Goal: Transaction & Acquisition: Purchase product/service

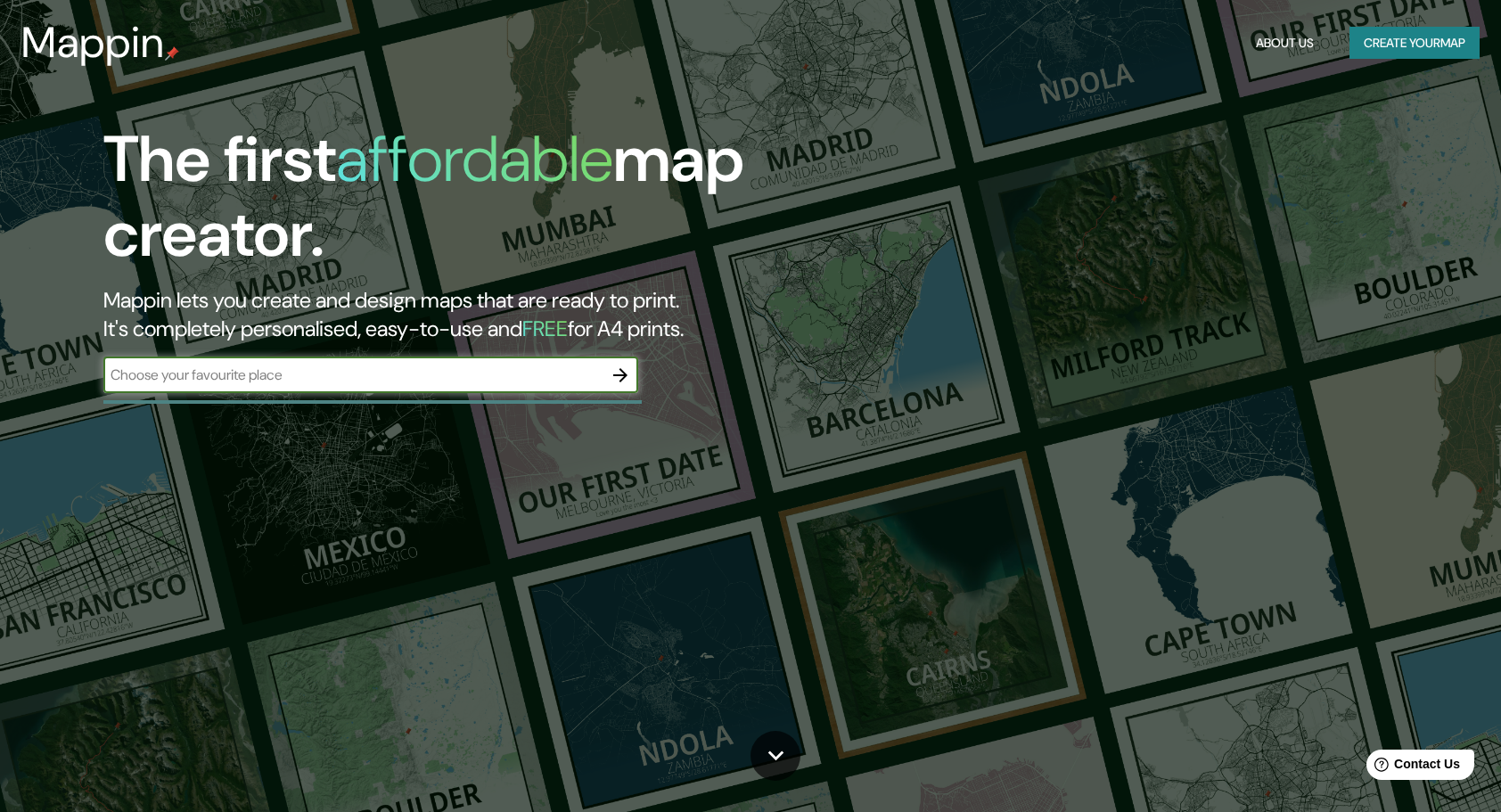
click at [399, 379] on input "text" at bounding box center [352, 375] width 499 height 21
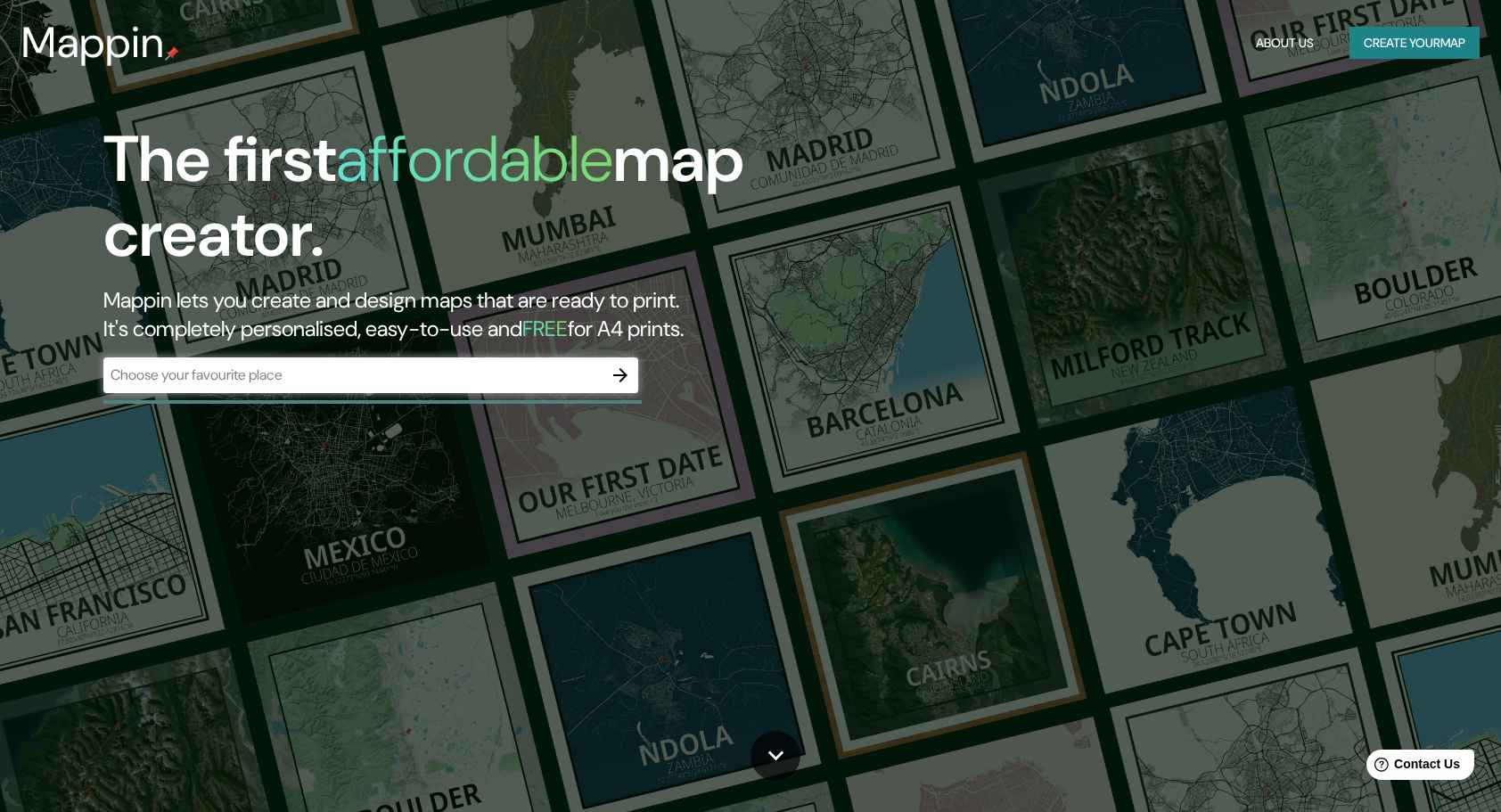
click at [455, 358] on div "​" at bounding box center [370, 375] width 535 height 36
type input "la plata"
click at [628, 373] on icon "button" at bounding box center [620, 375] width 22 height 22
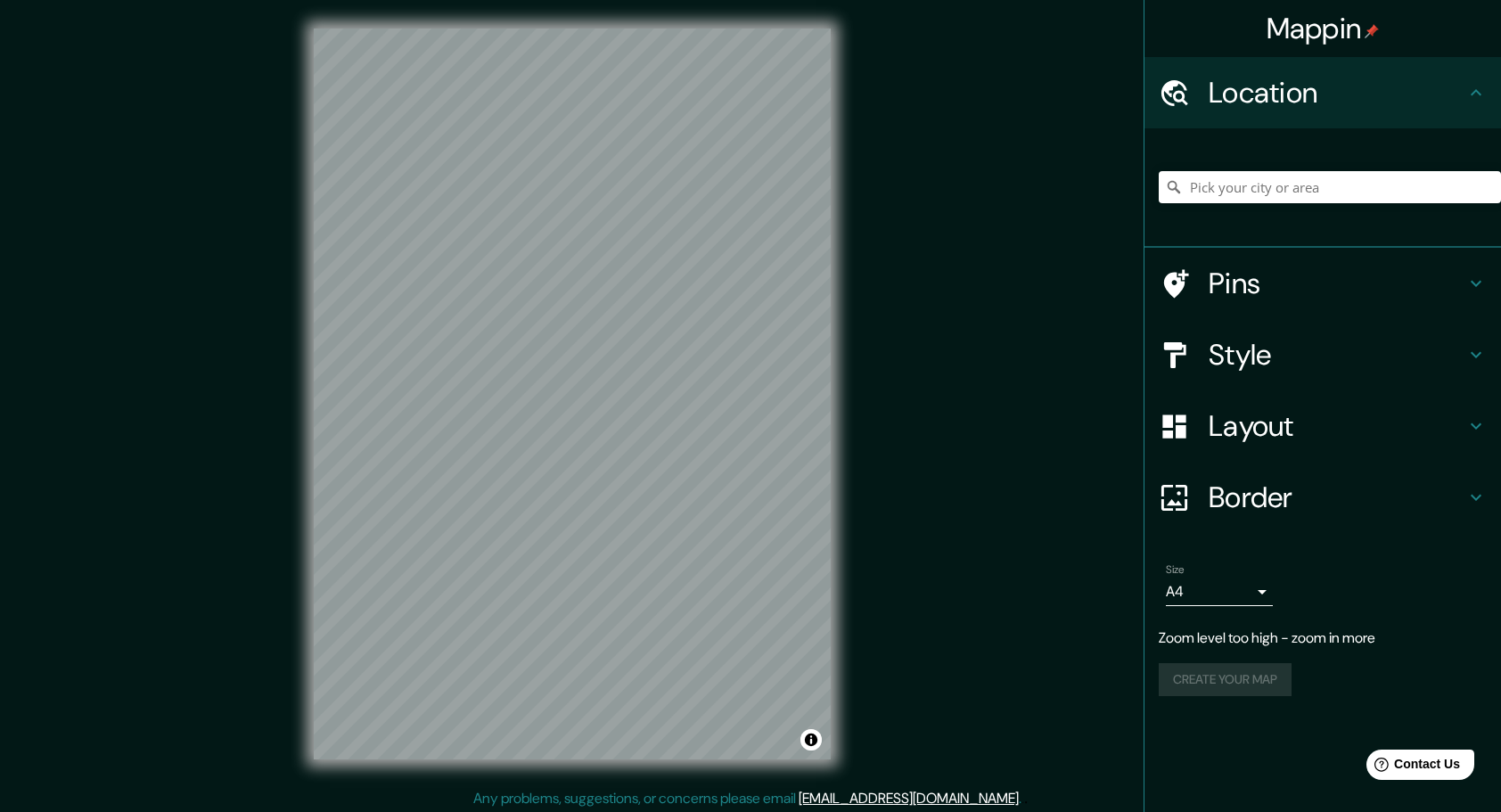
click at [916, 254] on div "Mappin Location Pins Style Layout Border Choose a border. Hint : you can make l…" at bounding box center [750, 408] width 1501 height 817
click at [1110, 299] on div "Mappin Location Pins Style Layout Border Choose a border. Hint : you can make l…" at bounding box center [750, 408] width 1501 height 817
click at [1290, 359] on h4 "Style" at bounding box center [1337, 354] width 257 height 36
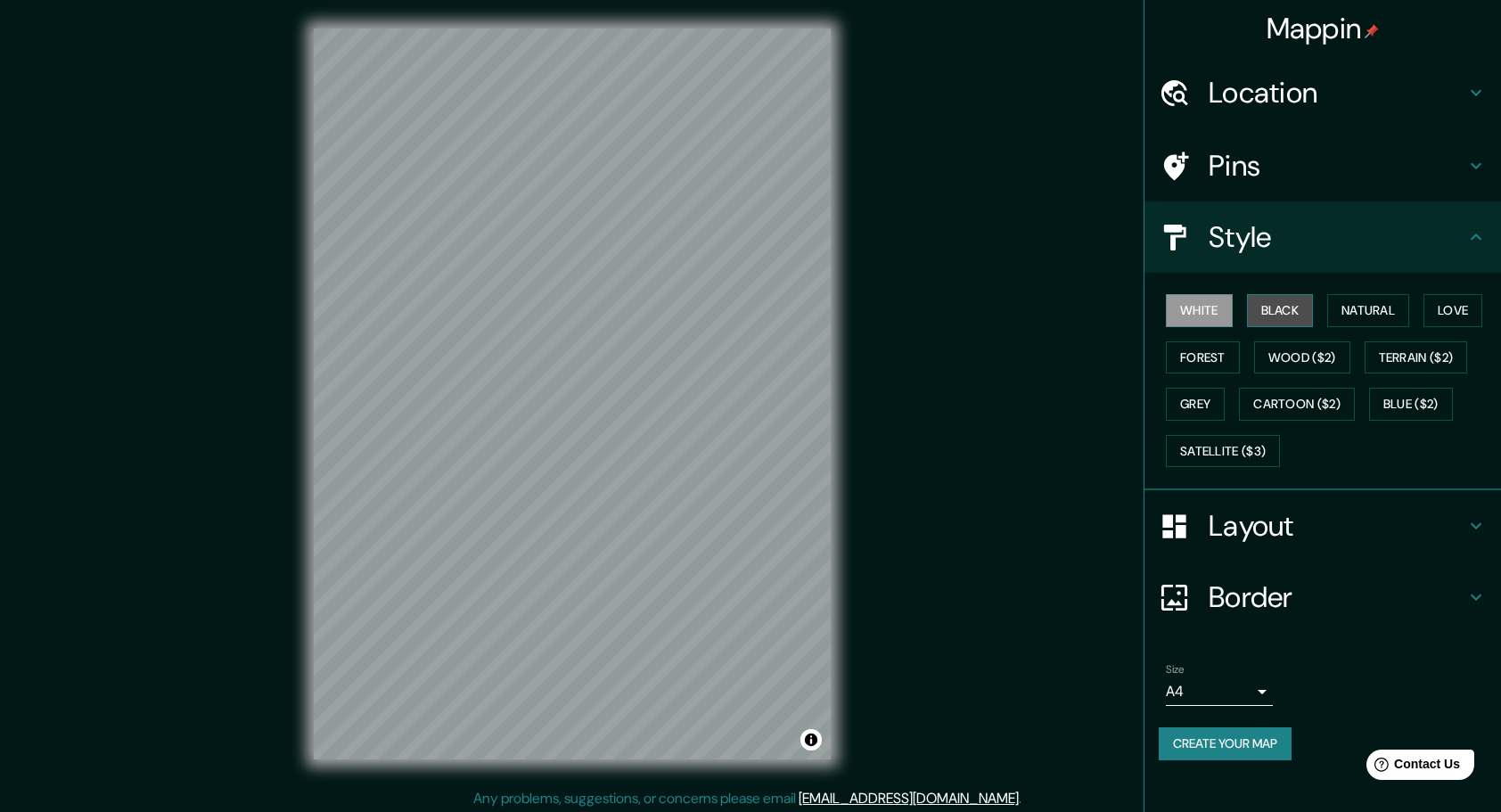
click at [1286, 303] on button "Black" at bounding box center [1280, 310] width 67 height 33
click at [1336, 310] on button "Natural" at bounding box center [1368, 310] width 82 height 33
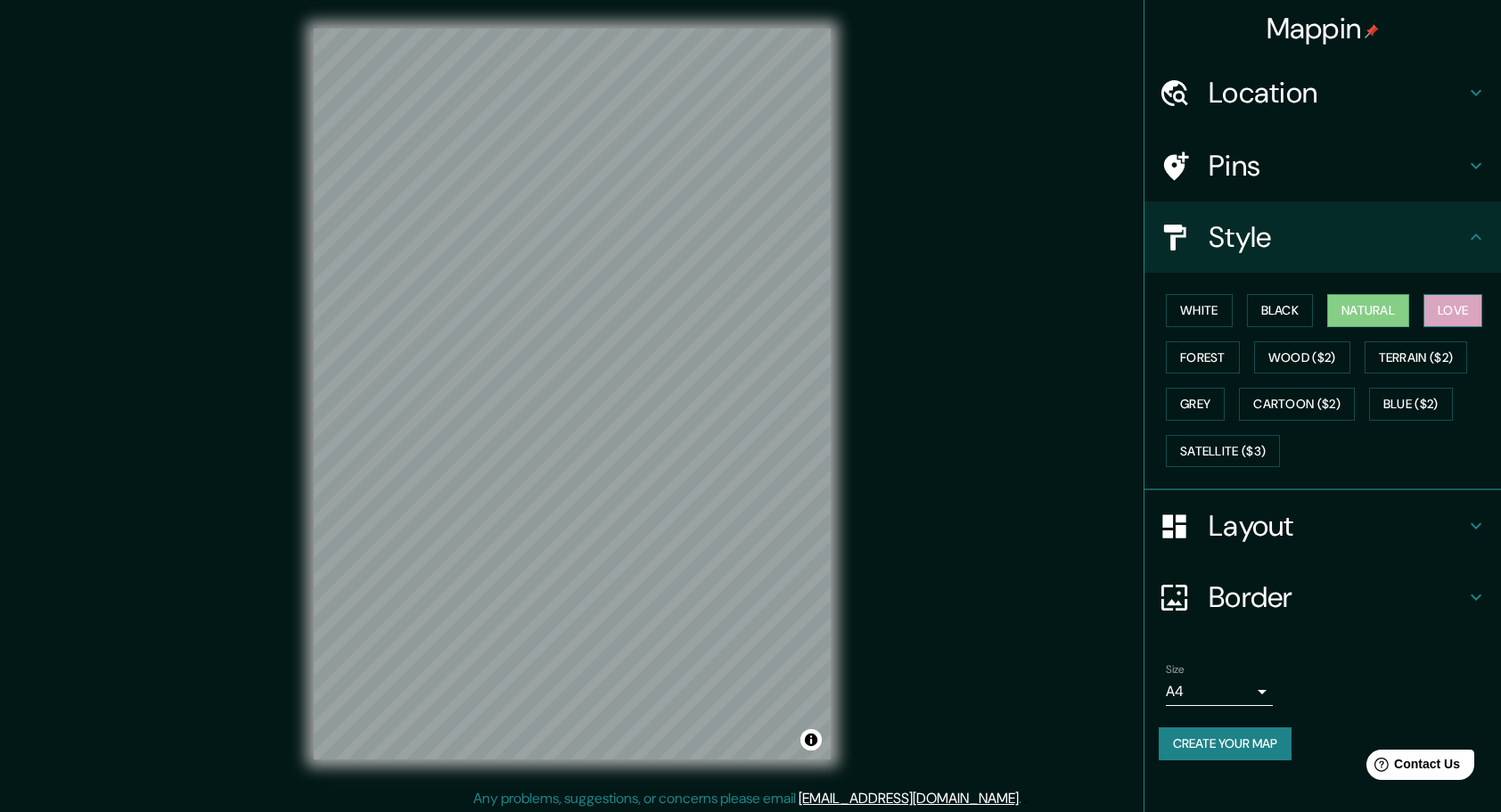
click at [1441, 312] on button "Love" at bounding box center [1452, 310] width 59 height 33
click at [1189, 347] on button "Forest" at bounding box center [1202, 357] width 74 height 33
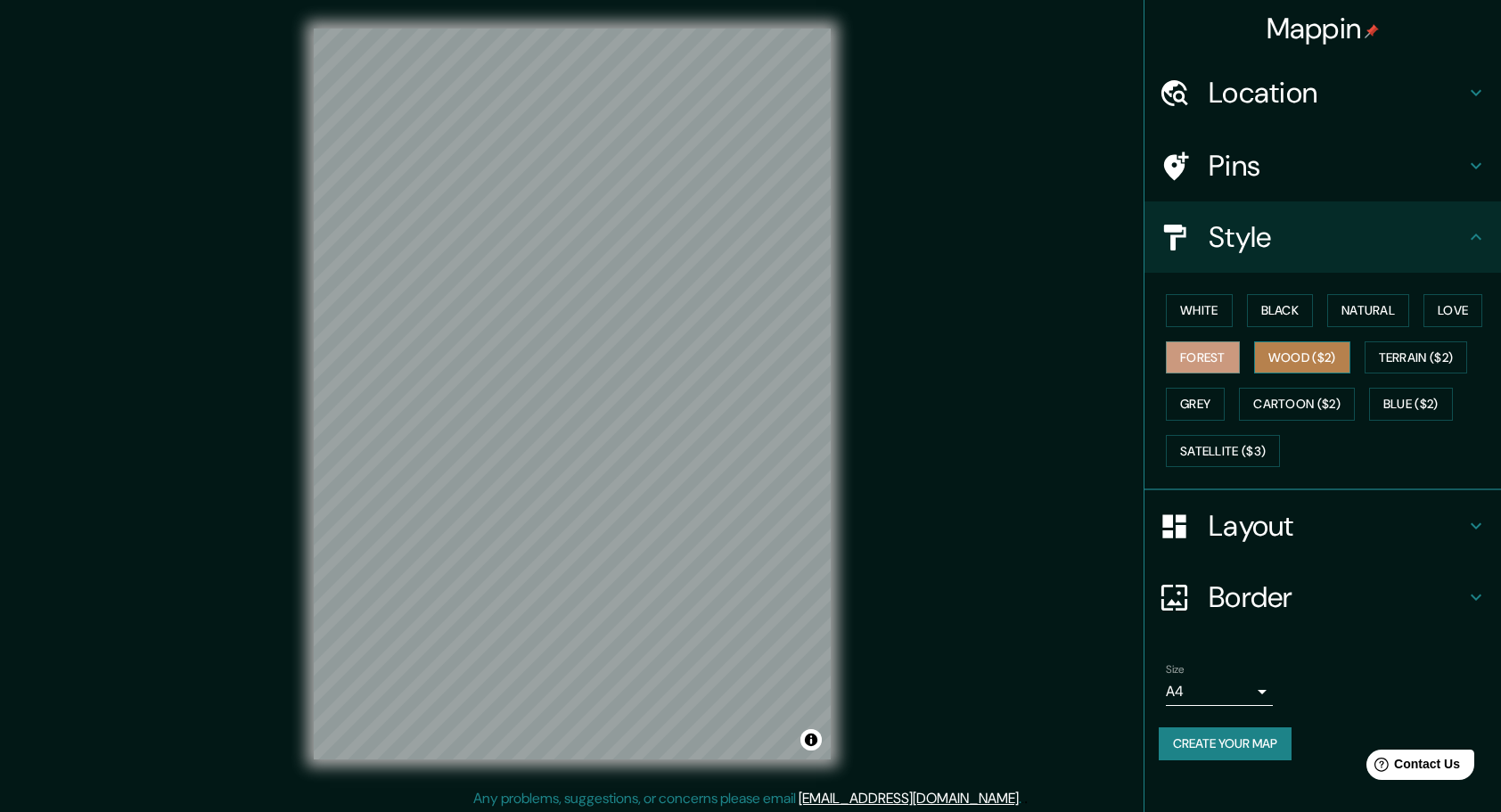
click at [1306, 355] on button "Wood ($2)" at bounding box center [1302, 357] width 96 height 33
click at [1408, 356] on button "Terrain ($2)" at bounding box center [1416, 357] width 103 height 33
click at [1296, 358] on button "Wood ($2)" at bounding box center [1302, 357] width 96 height 33
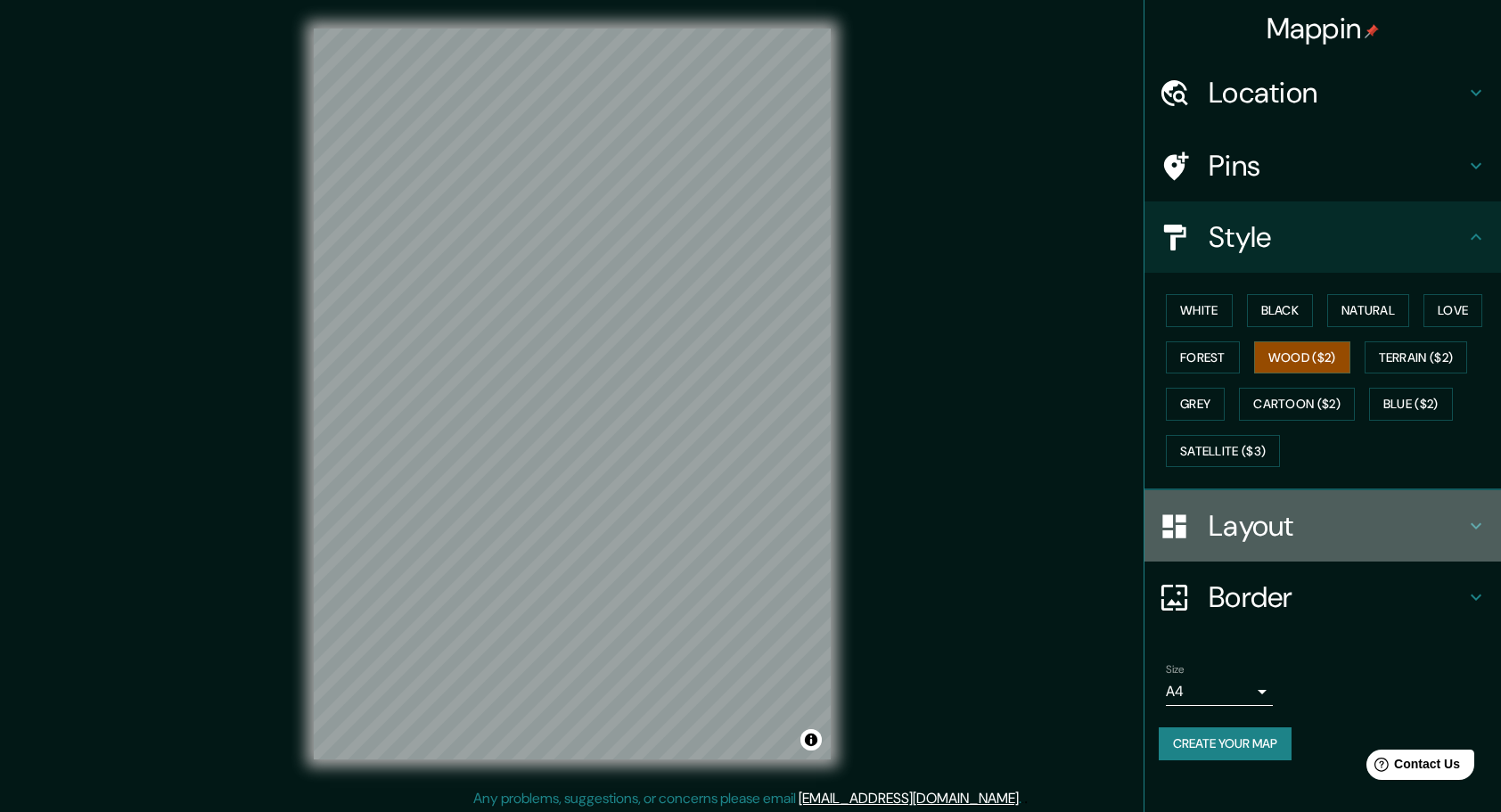
click at [1385, 521] on h4 "Layout" at bounding box center [1337, 525] width 257 height 36
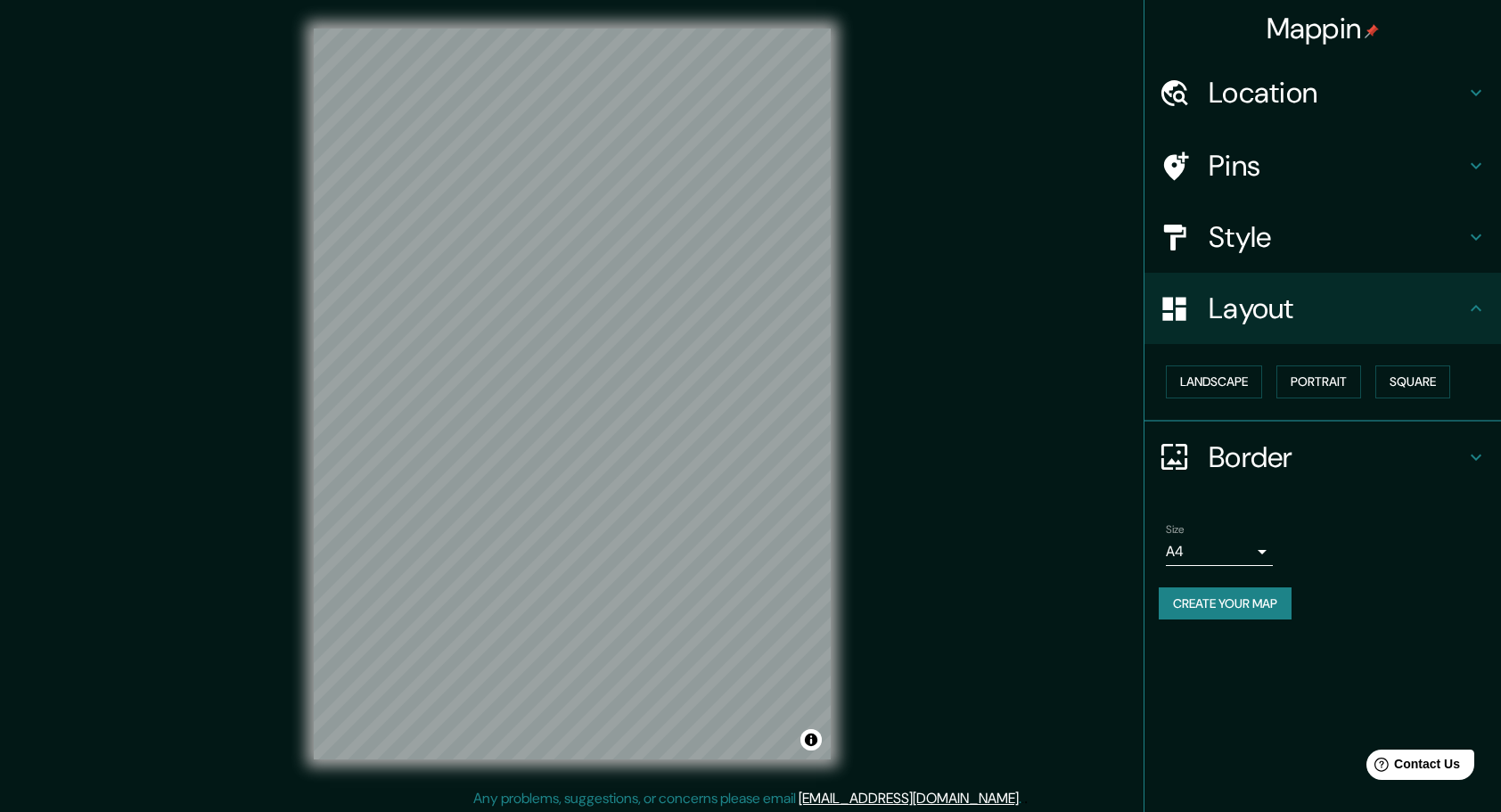
click at [1467, 345] on div "Landscape [GEOGRAPHIC_DATA]" at bounding box center [1322, 383] width 356 height 77
click at [1464, 310] on h4 "Layout" at bounding box center [1337, 308] width 257 height 36
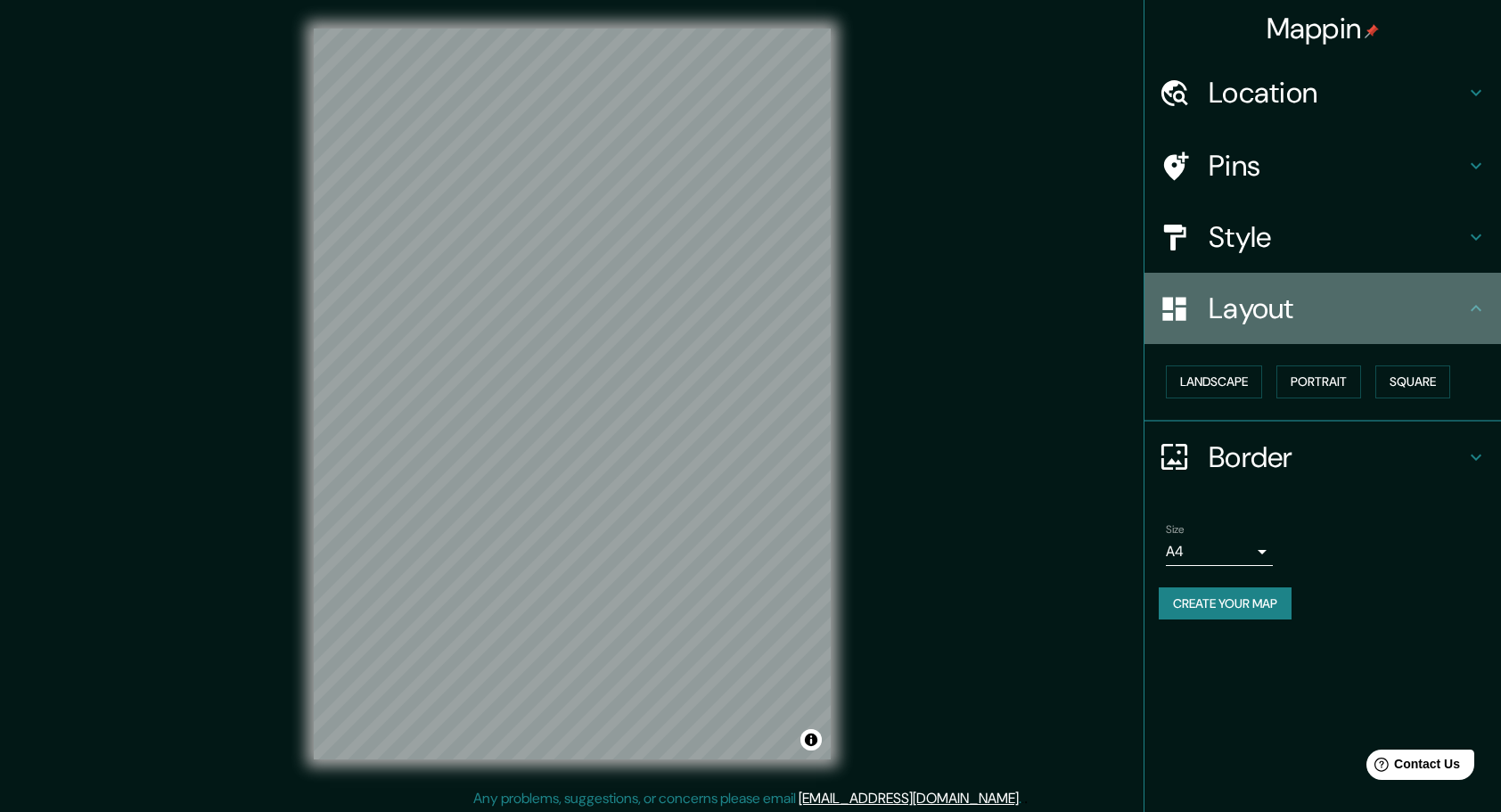
click at [1464, 310] on h4 "Layout" at bounding box center [1337, 308] width 257 height 36
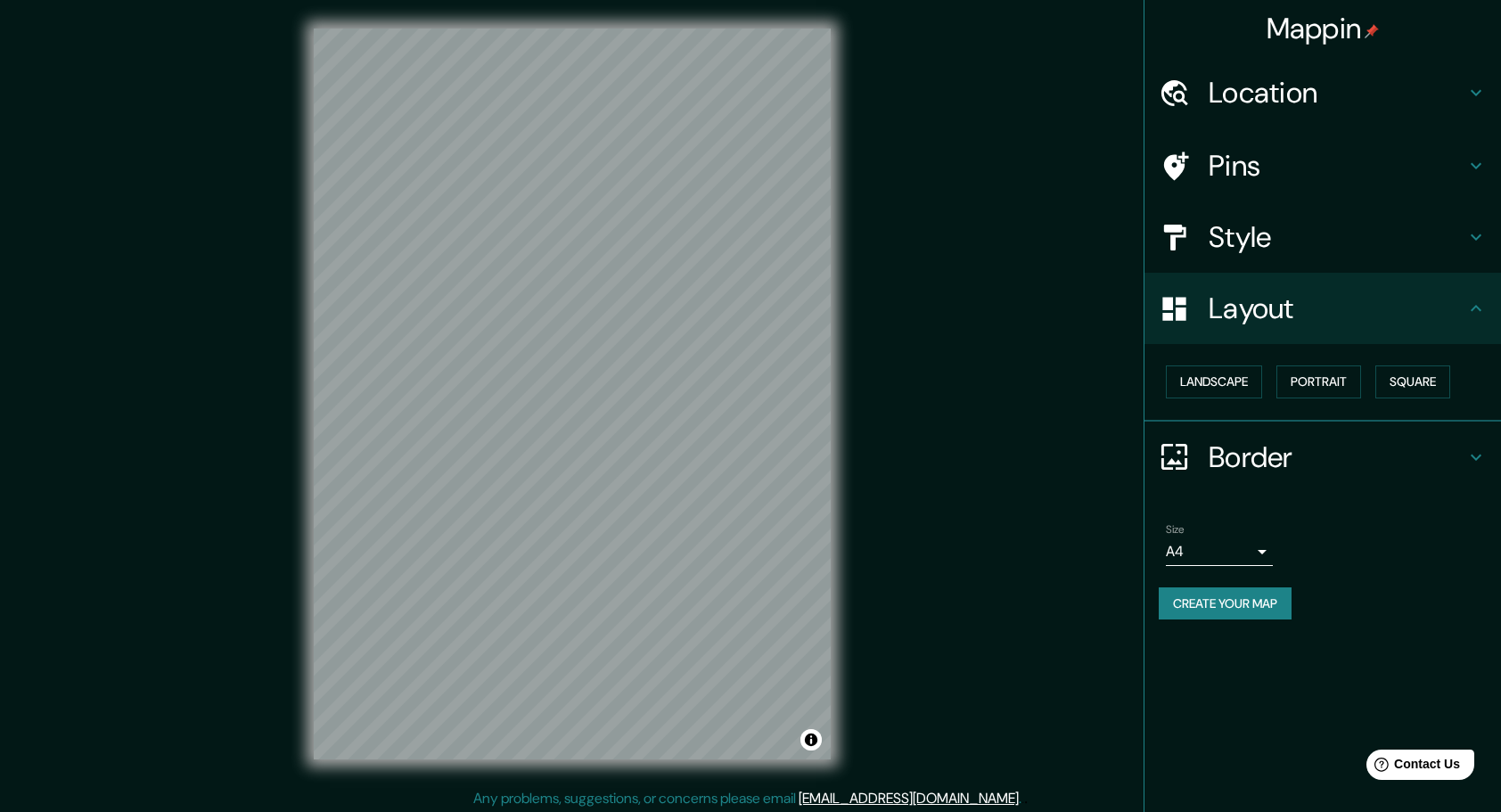
click at [1296, 214] on div "Style" at bounding box center [1322, 237] width 356 height 71
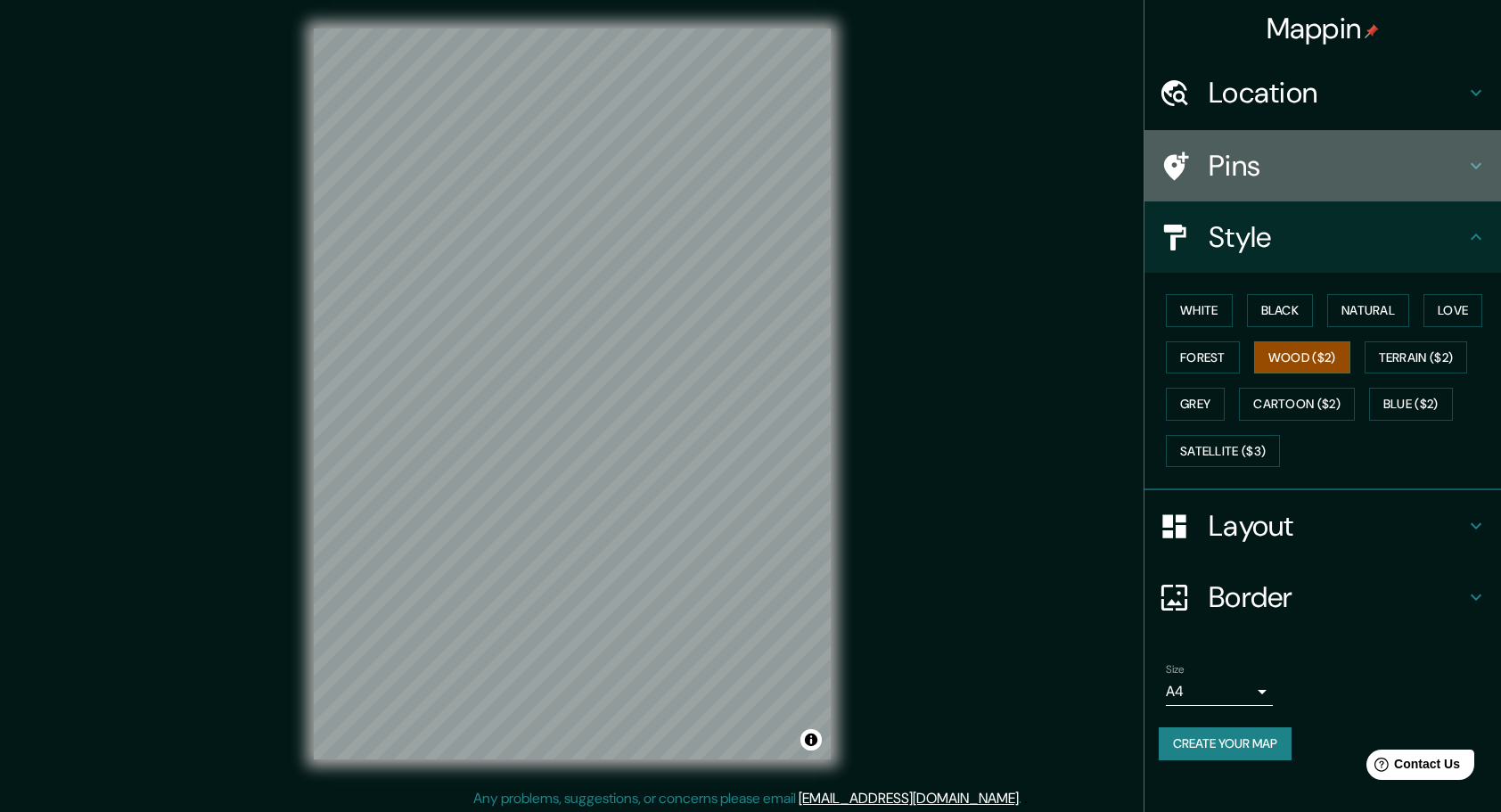
click at [1273, 159] on h4 "Pins" at bounding box center [1337, 165] width 257 height 36
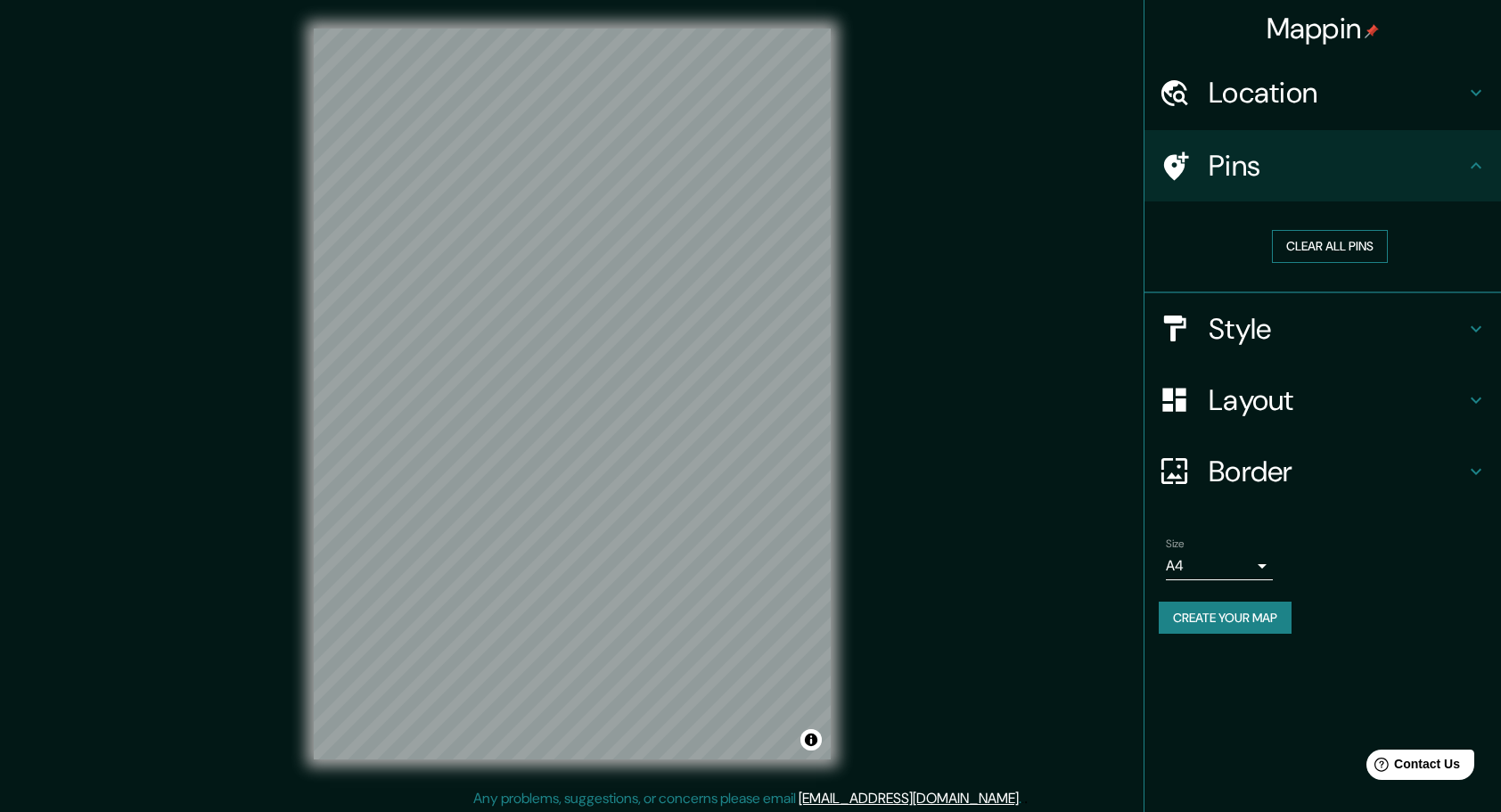
click at [1330, 248] on button "Clear all pins" at bounding box center [1329, 246] width 116 height 33
click at [1368, 253] on button "Clear all pins" at bounding box center [1329, 246] width 116 height 33
click at [1337, 109] on h4 "Location" at bounding box center [1337, 93] width 257 height 36
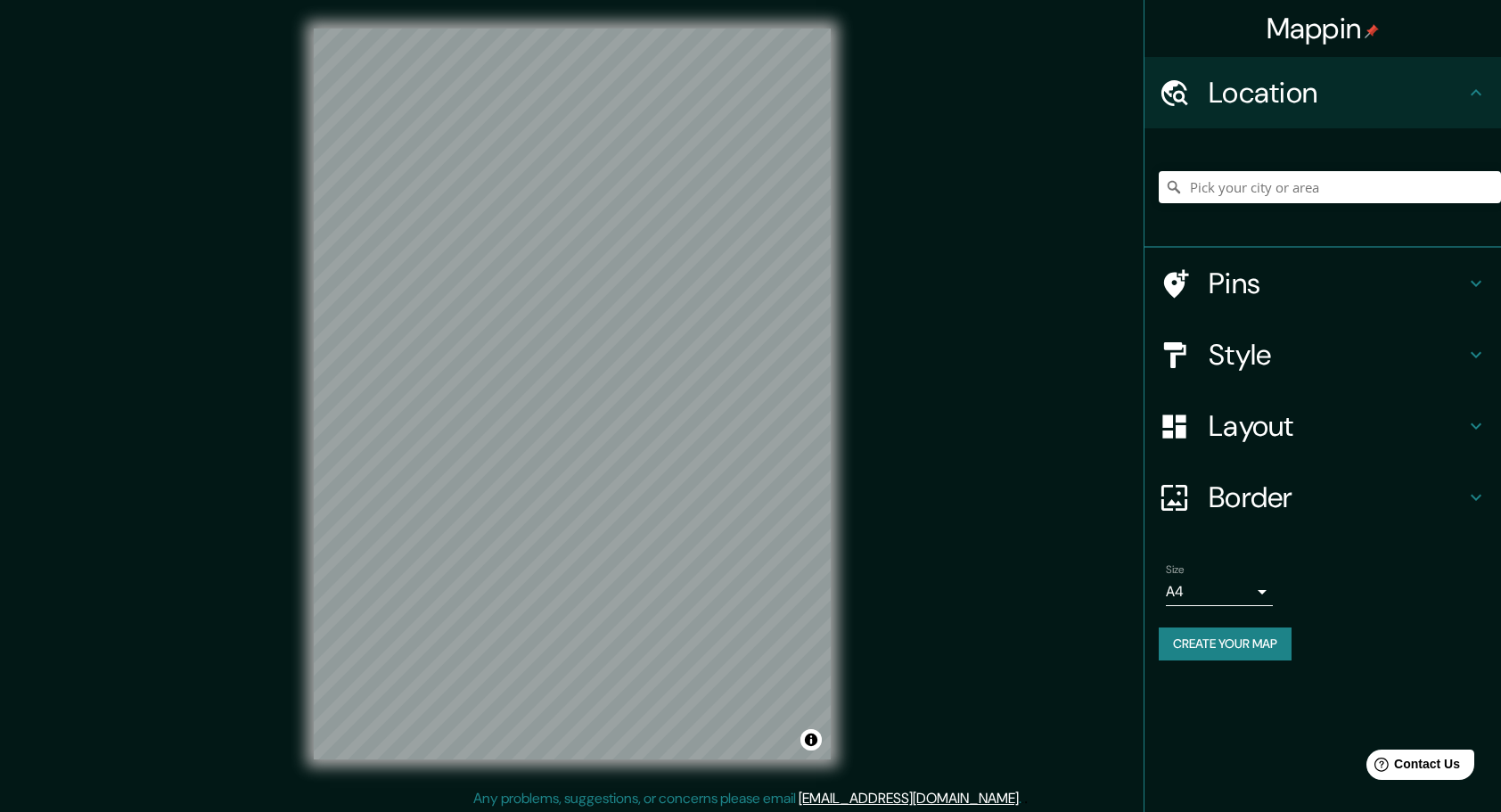
click at [1302, 288] on h4 "Pins" at bounding box center [1337, 284] width 257 height 36
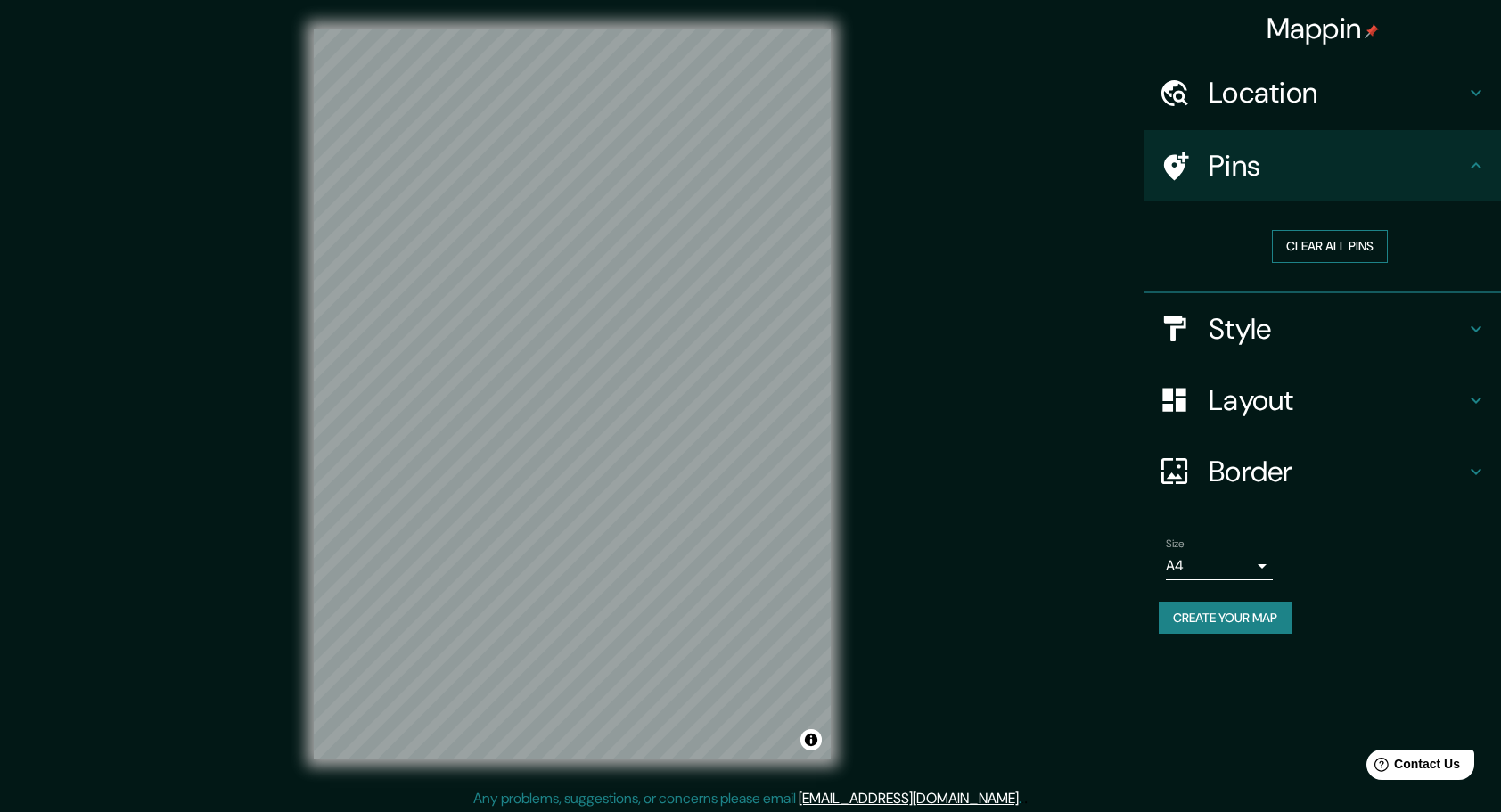
click at [1355, 250] on button "Clear all pins" at bounding box center [1329, 246] width 116 height 33
click at [1301, 471] on h4 "Border" at bounding box center [1337, 472] width 257 height 36
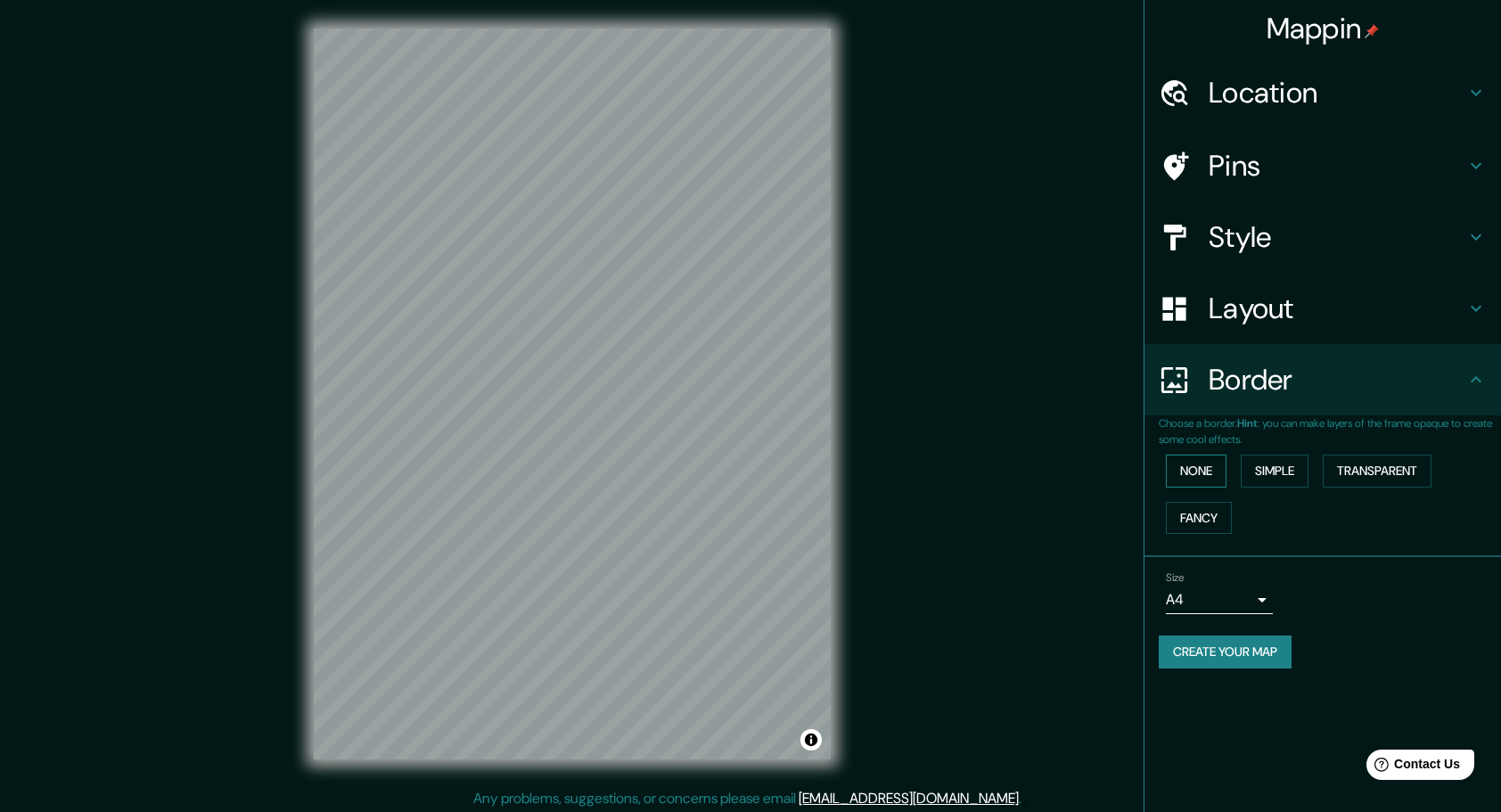
click at [1199, 471] on button "None" at bounding box center [1196, 471] width 60 height 33
click at [1318, 465] on div "None Simple Transparent Fancy" at bounding box center [1330, 494] width 342 height 94
click at [1396, 469] on button "Transparent" at bounding box center [1377, 471] width 109 height 33
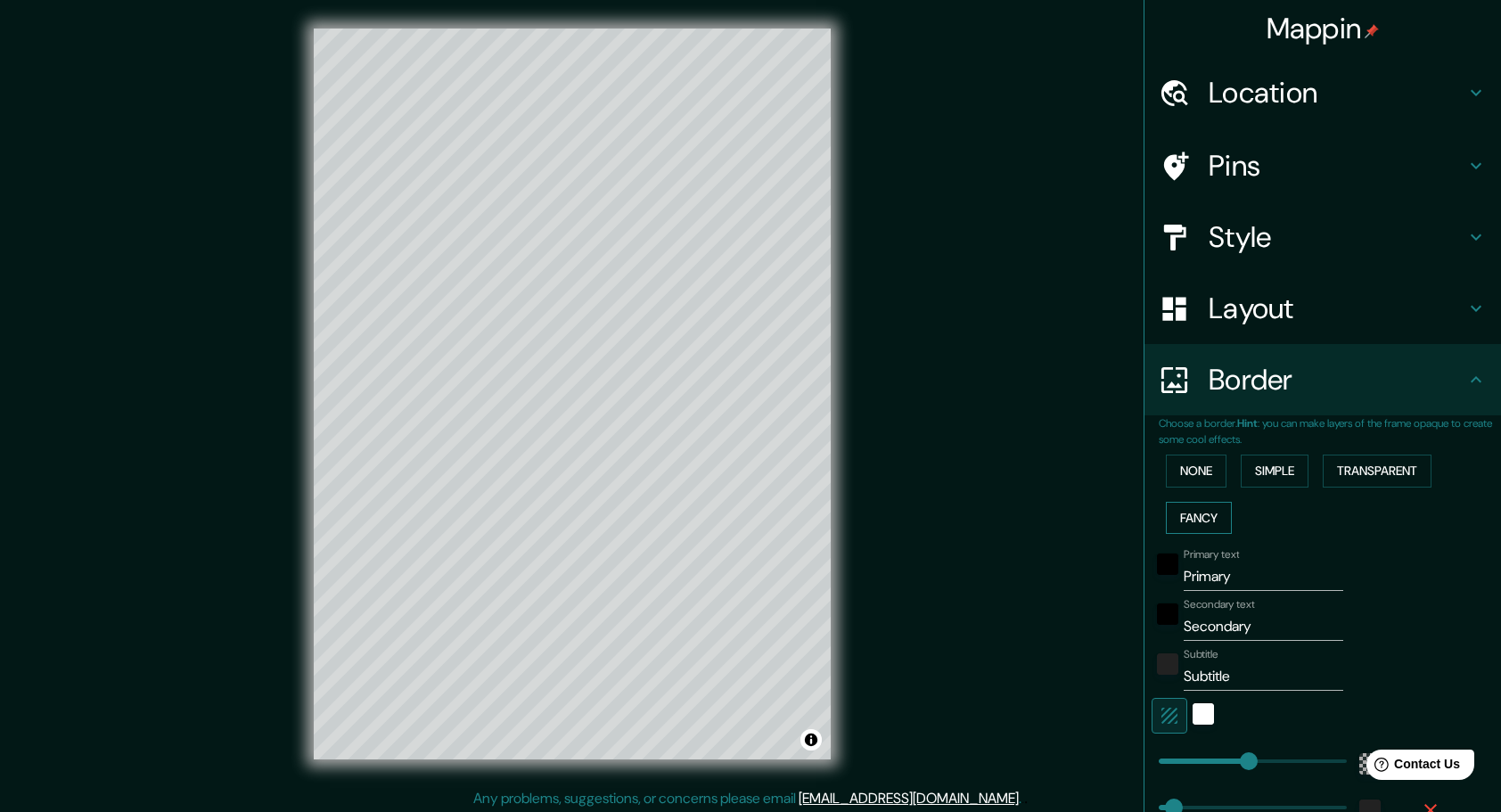
click at [1208, 509] on button "Fancy" at bounding box center [1198, 518] width 66 height 33
click at [1177, 489] on div "None Simple Transparent Fancy" at bounding box center [1330, 494] width 342 height 94
click at [1177, 463] on button "None" at bounding box center [1196, 471] width 60 height 33
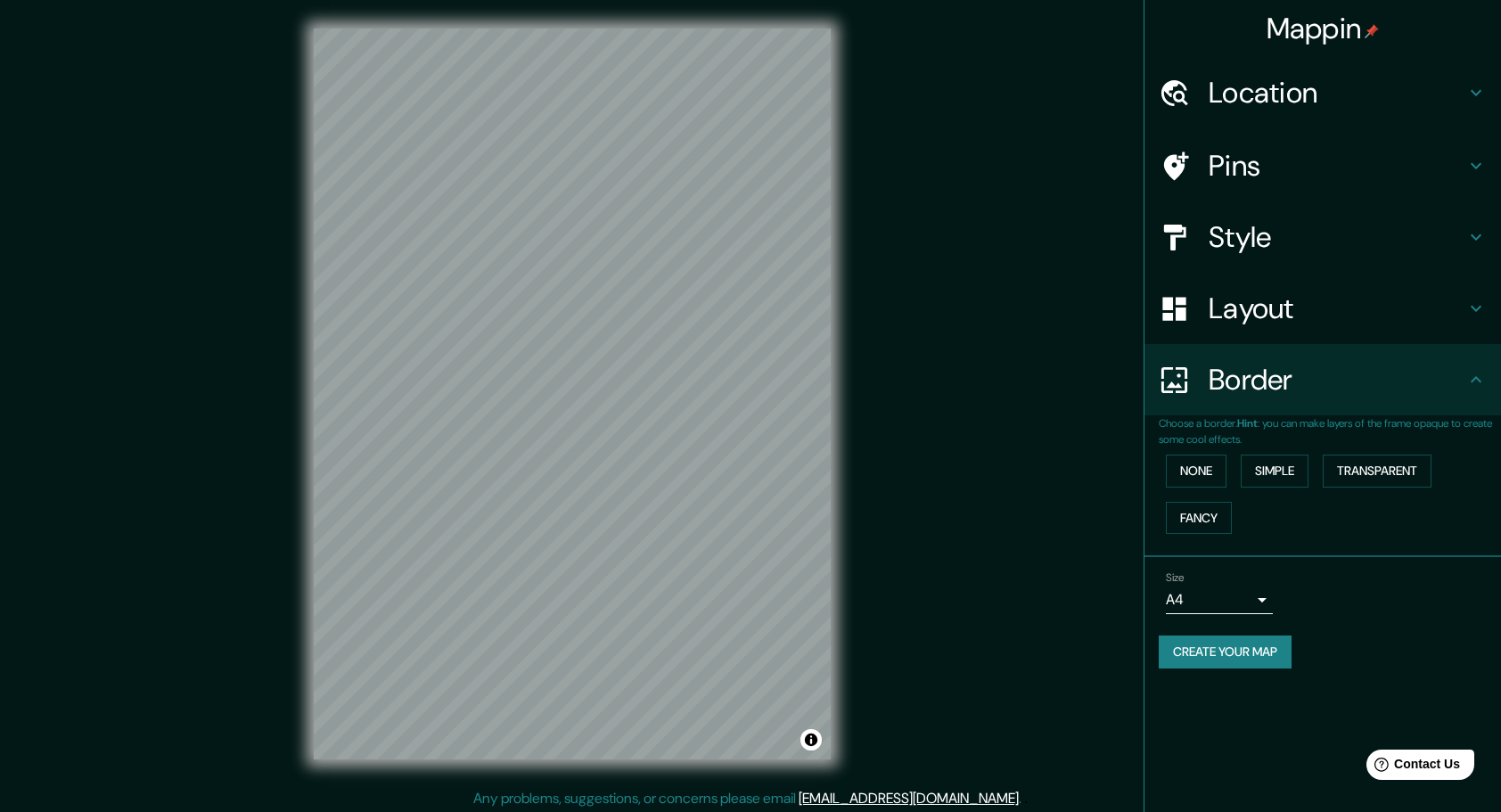
click at [1228, 322] on h4 "Layout" at bounding box center [1337, 308] width 257 height 36
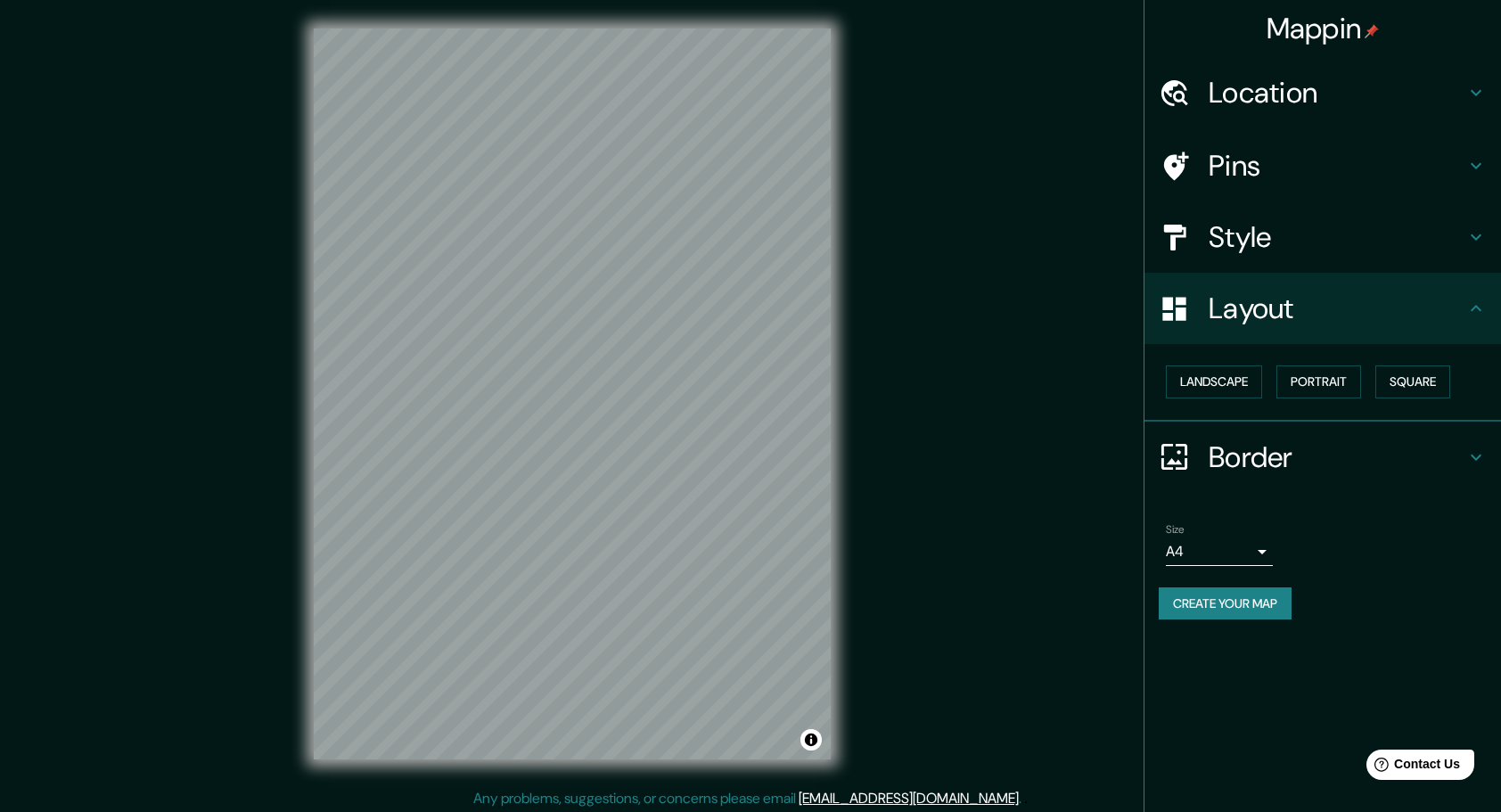
click at [1380, 321] on h4 "Layout" at bounding box center [1337, 308] width 257 height 36
click at [1431, 238] on h4 "Style" at bounding box center [1337, 237] width 257 height 36
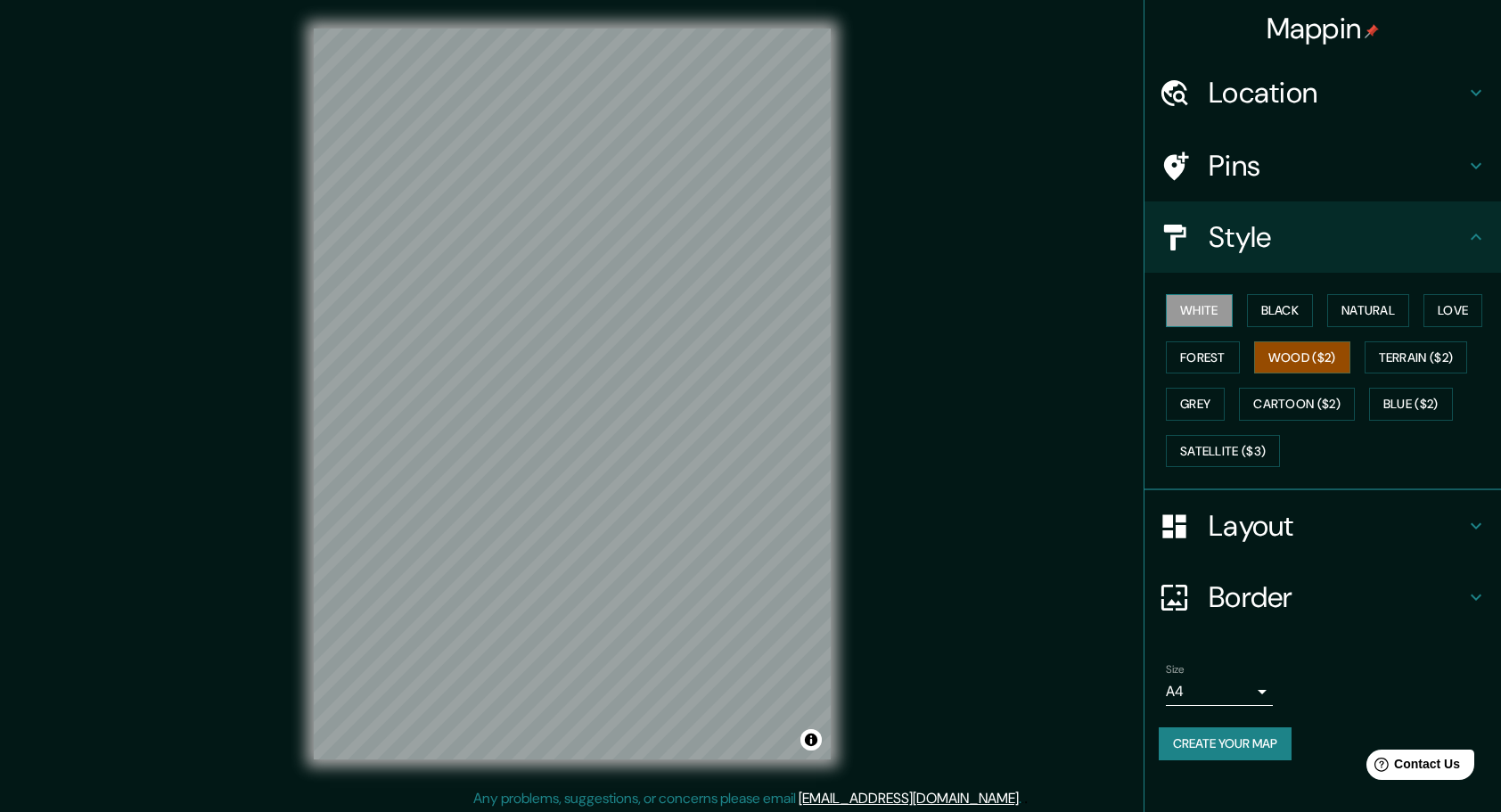
click at [1186, 304] on button "White" at bounding box center [1198, 310] width 67 height 33
click at [1282, 316] on button "Black" at bounding box center [1280, 310] width 67 height 33
click at [1217, 306] on button "White" at bounding box center [1198, 310] width 67 height 33
click at [891, 180] on div "Mappin Location Pins Style White Black Natural Love Forest Wood ($2) Terrain ($…" at bounding box center [750, 408] width 1501 height 817
